Goal: Task Accomplishment & Management: Use online tool/utility

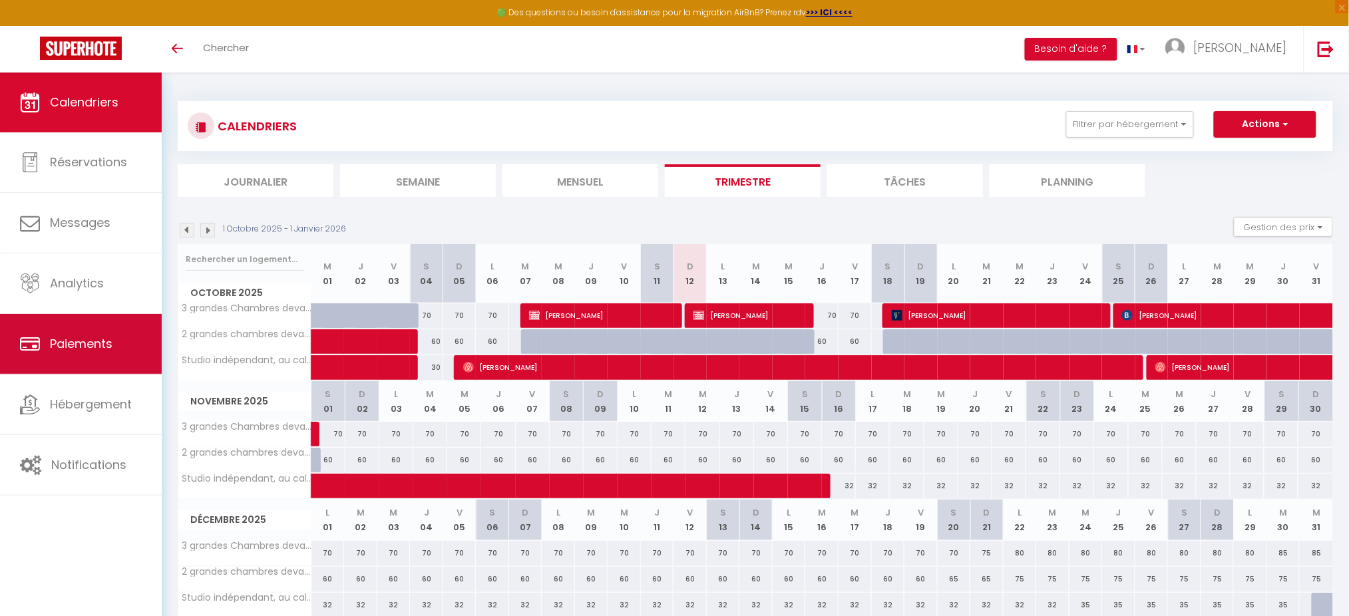
click at [102, 338] on span "Paiements" at bounding box center [81, 343] width 63 height 17
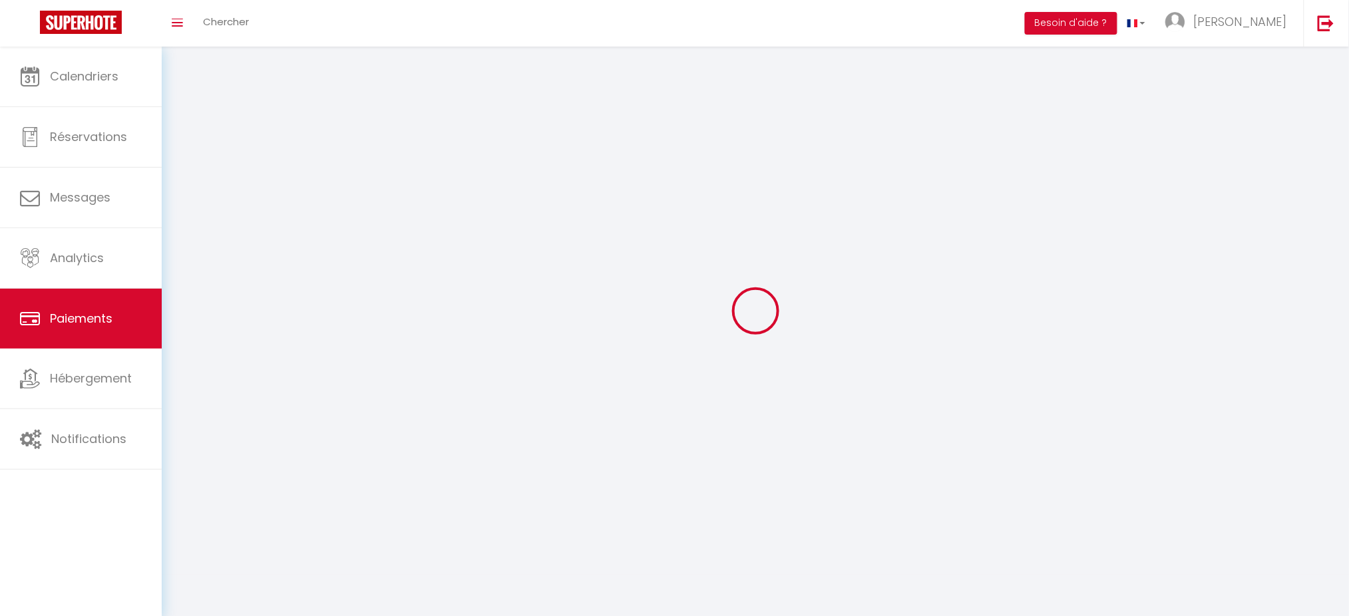
select select "2"
select select "0"
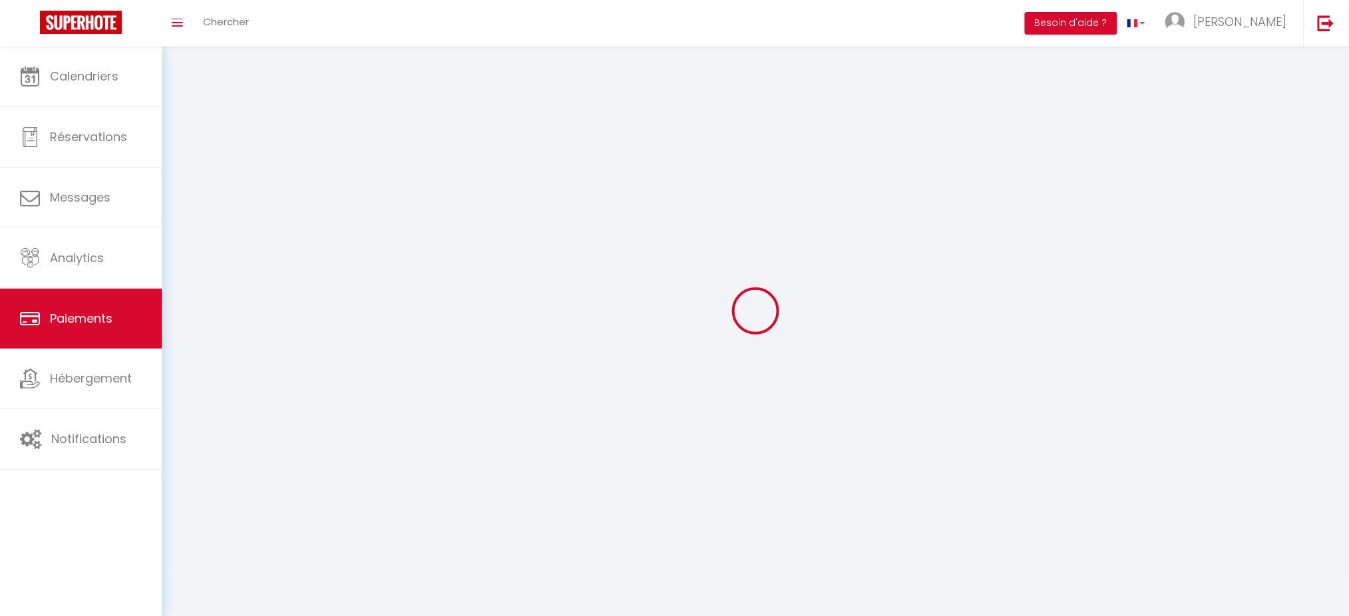
select select "0"
select select
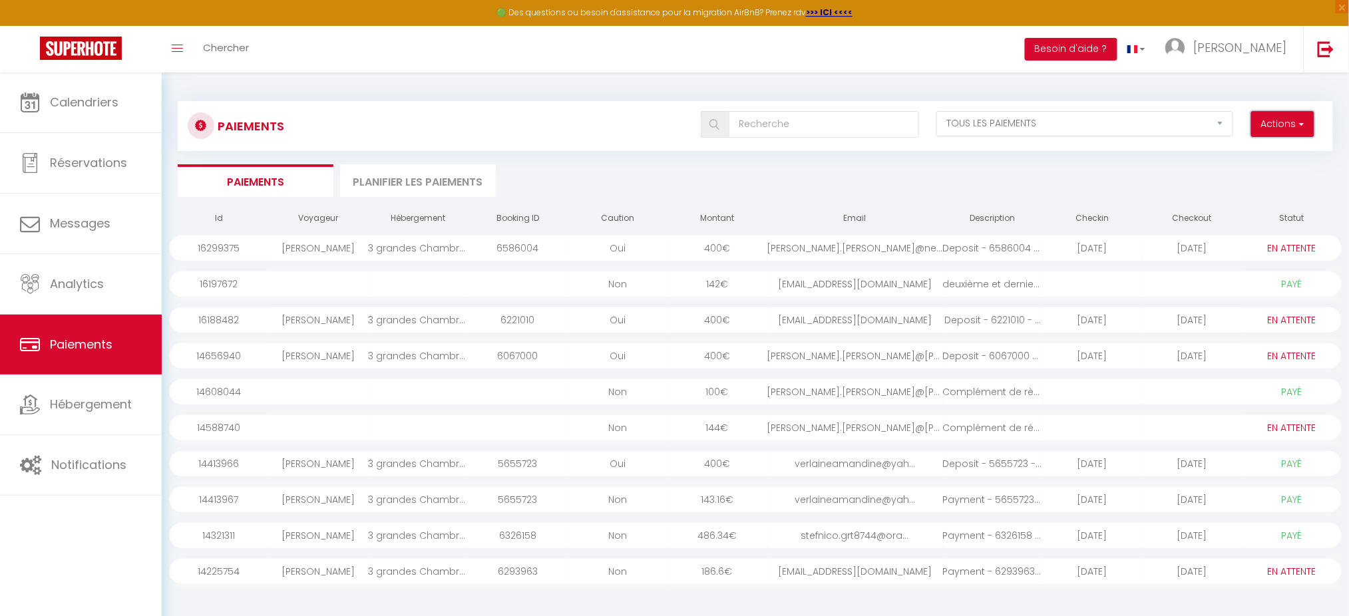
click at [1290, 132] on button "Actions" at bounding box center [1282, 124] width 63 height 27
click at [1278, 172] on link "Créer nouveau lien caution" at bounding box center [1232, 170] width 164 height 17
select select
select select "other"
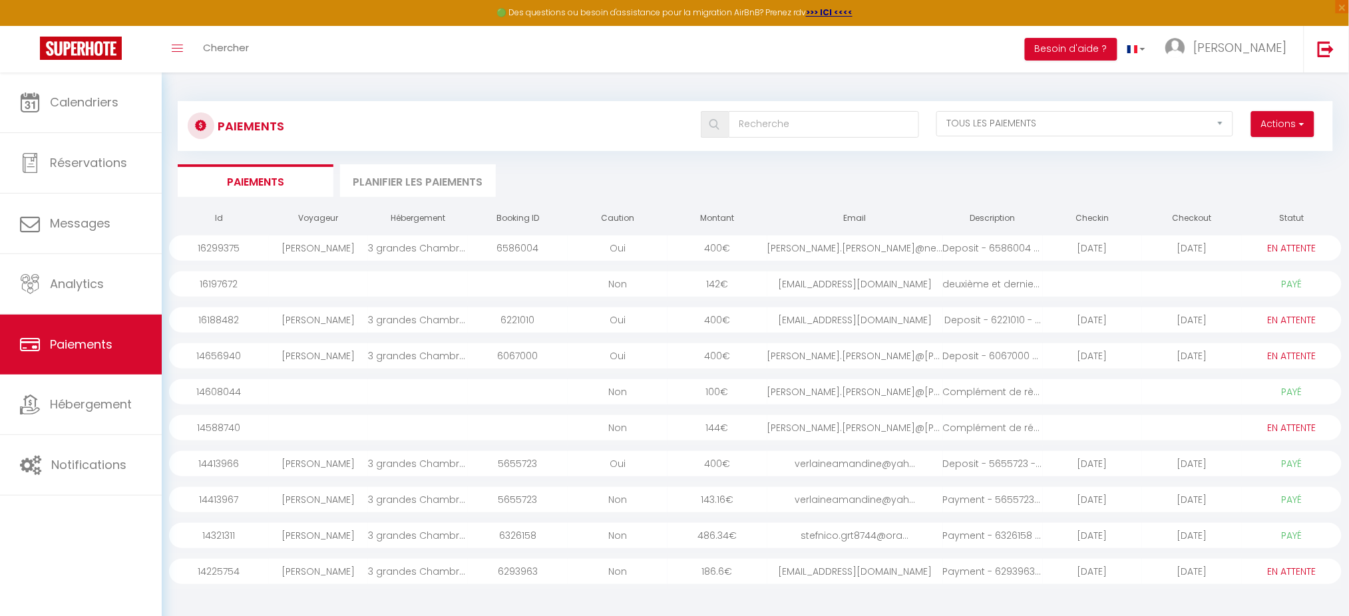
select select "6833"
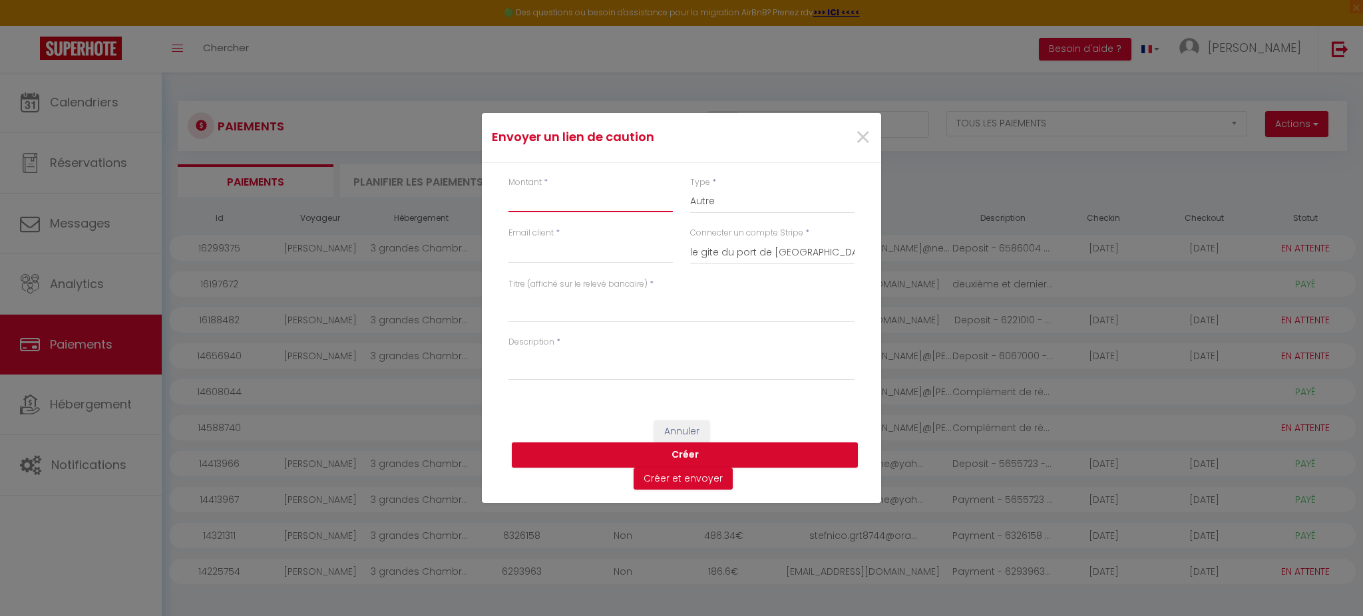
click at [596, 200] on input "Montant" at bounding box center [590, 200] width 164 height 24
type input "400"
click at [582, 259] on input "Email client" at bounding box center [590, 252] width 164 height 24
paste input "[PERSON_NAME][EMAIL_ADDRESS][PERSON_NAME][DOMAIN_NAME]"
type input "[PERSON_NAME][EMAIL_ADDRESS][PERSON_NAME][DOMAIN_NAME]"
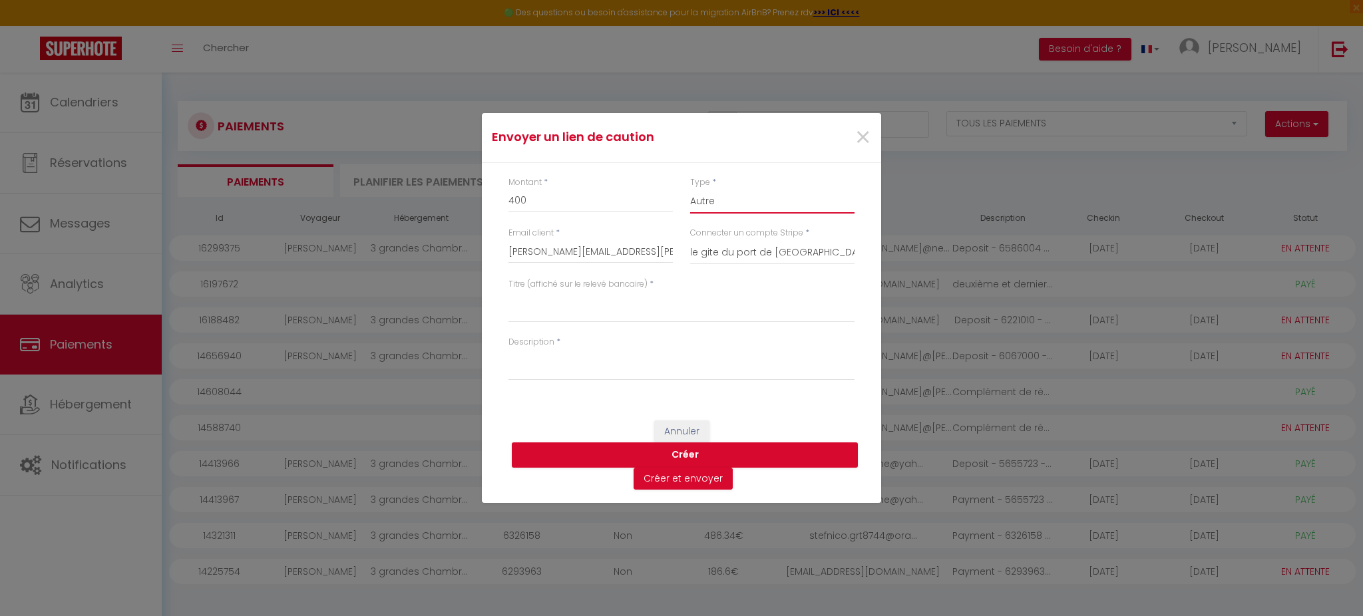
click at [767, 197] on select "Nuits Frais de ménage Taxe de séjour [GEOGRAPHIC_DATA]" at bounding box center [772, 200] width 164 height 25
click at [690, 188] on select "Nuits Frais de ménage Taxe de séjour [GEOGRAPHIC_DATA]" at bounding box center [772, 200] width 164 height 25
click at [569, 353] on textarea "Description" at bounding box center [681, 365] width 346 height 32
type textarea "lien de caution"
click at [589, 310] on textarea "Titre (affiché sur le relevé bancaire)" at bounding box center [681, 307] width 346 height 32
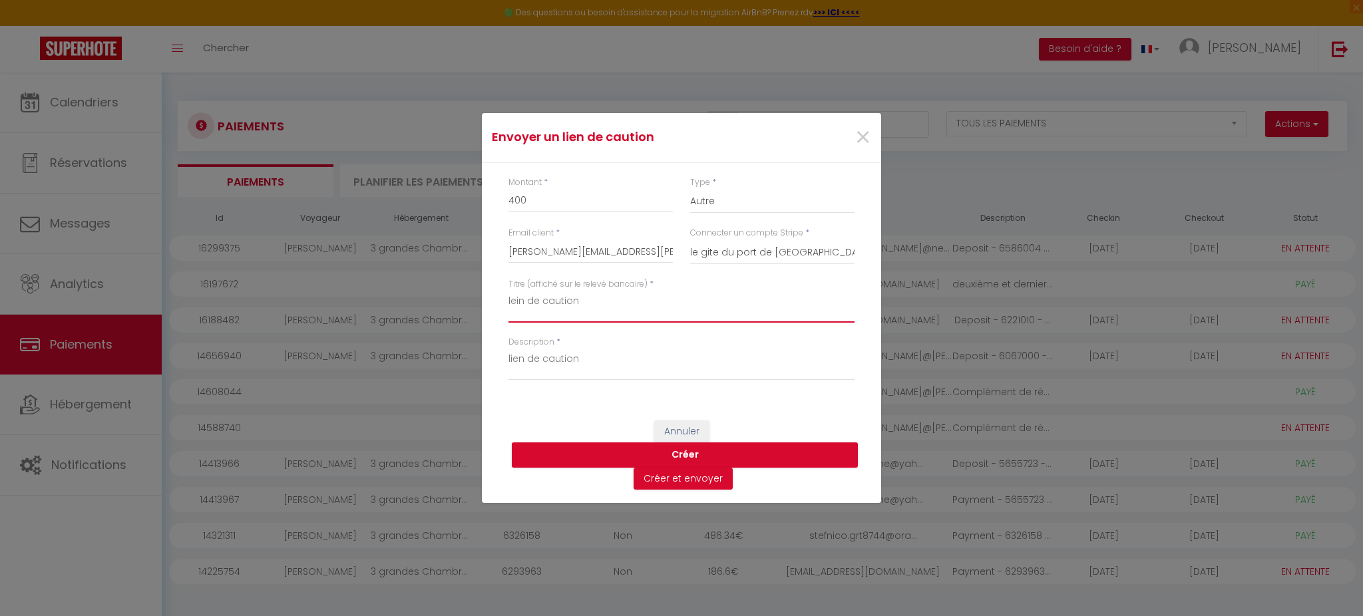
type textarea "lein de caution"
click at [601, 359] on textarea "lien de caution" at bounding box center [681, 365] width 346 height 32
type textarea "lien de caution à refaire, merci"
type textarea "lien de caution"
click at [694, 476] on button "Créer et envoyer" at bounding box center [683, 479] width 99 height 23
